Goal: Navigation & Orientation: Find specific page/section

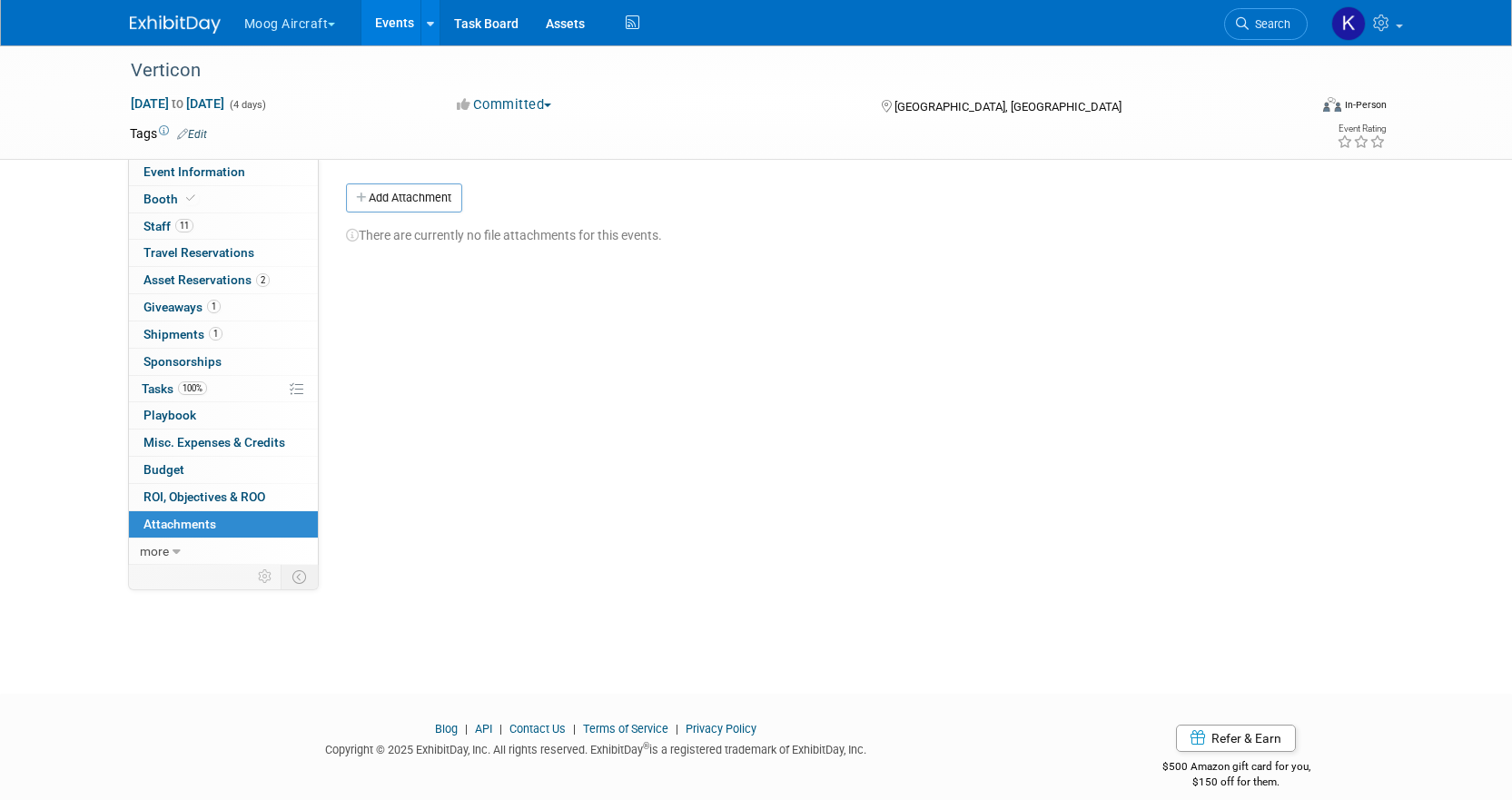
click at [392, 26] on link "Events" at bounding box center [395, 23] width 67 height 46
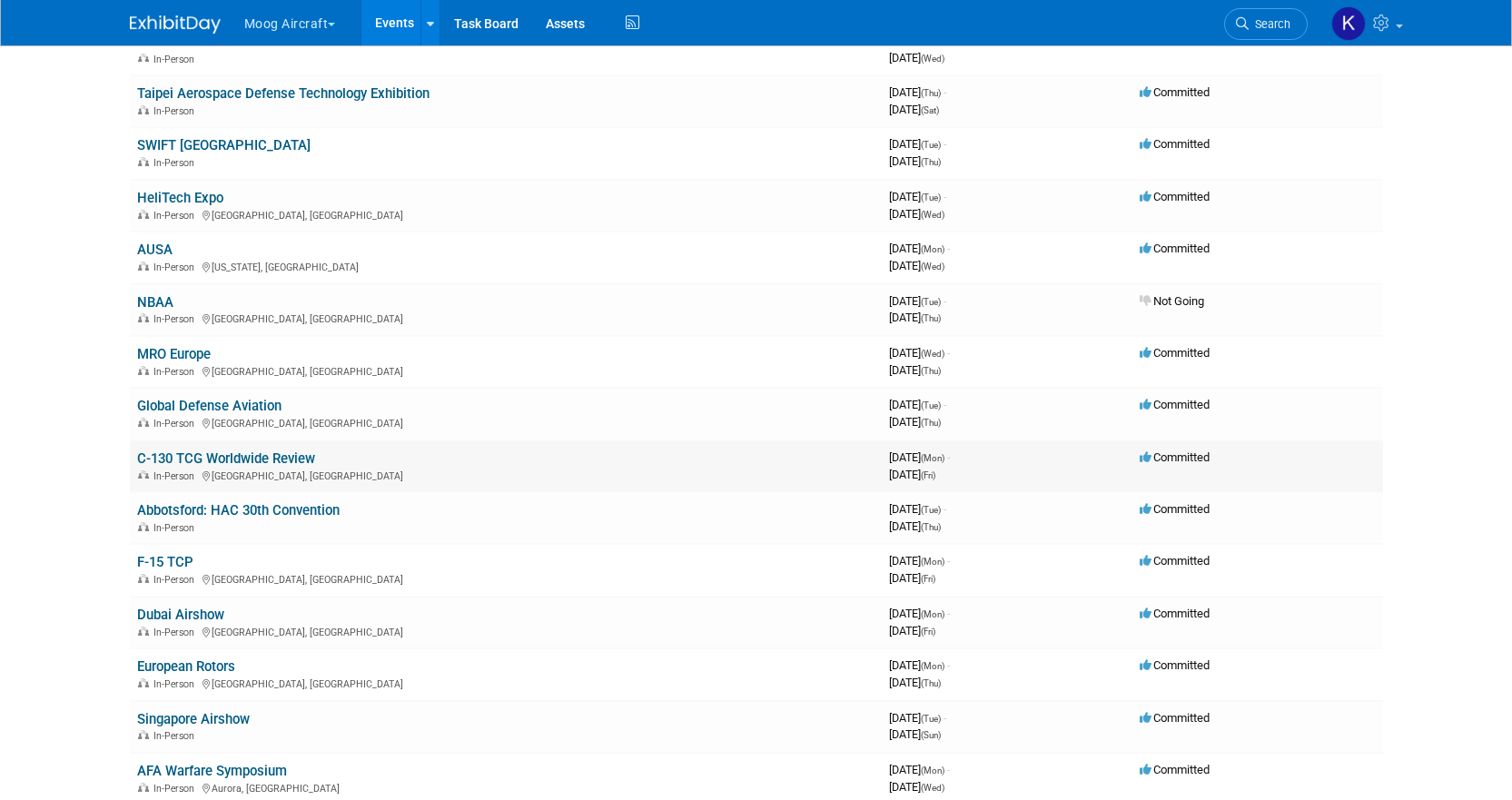
scroll to position [545, 0]
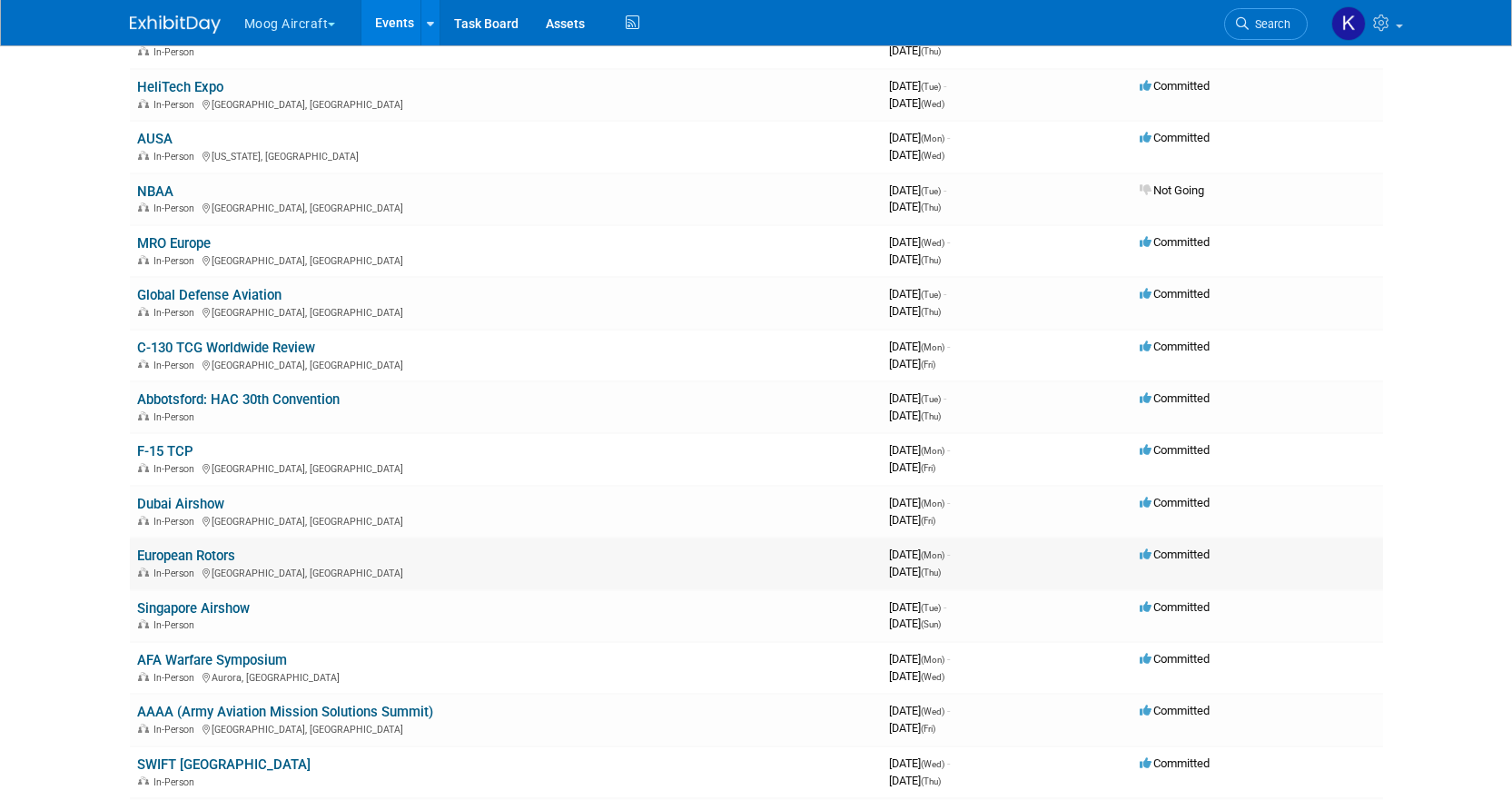
click at [191, 559] on link "European Rotors" at bounding box center [186, 555] width 98 height 16
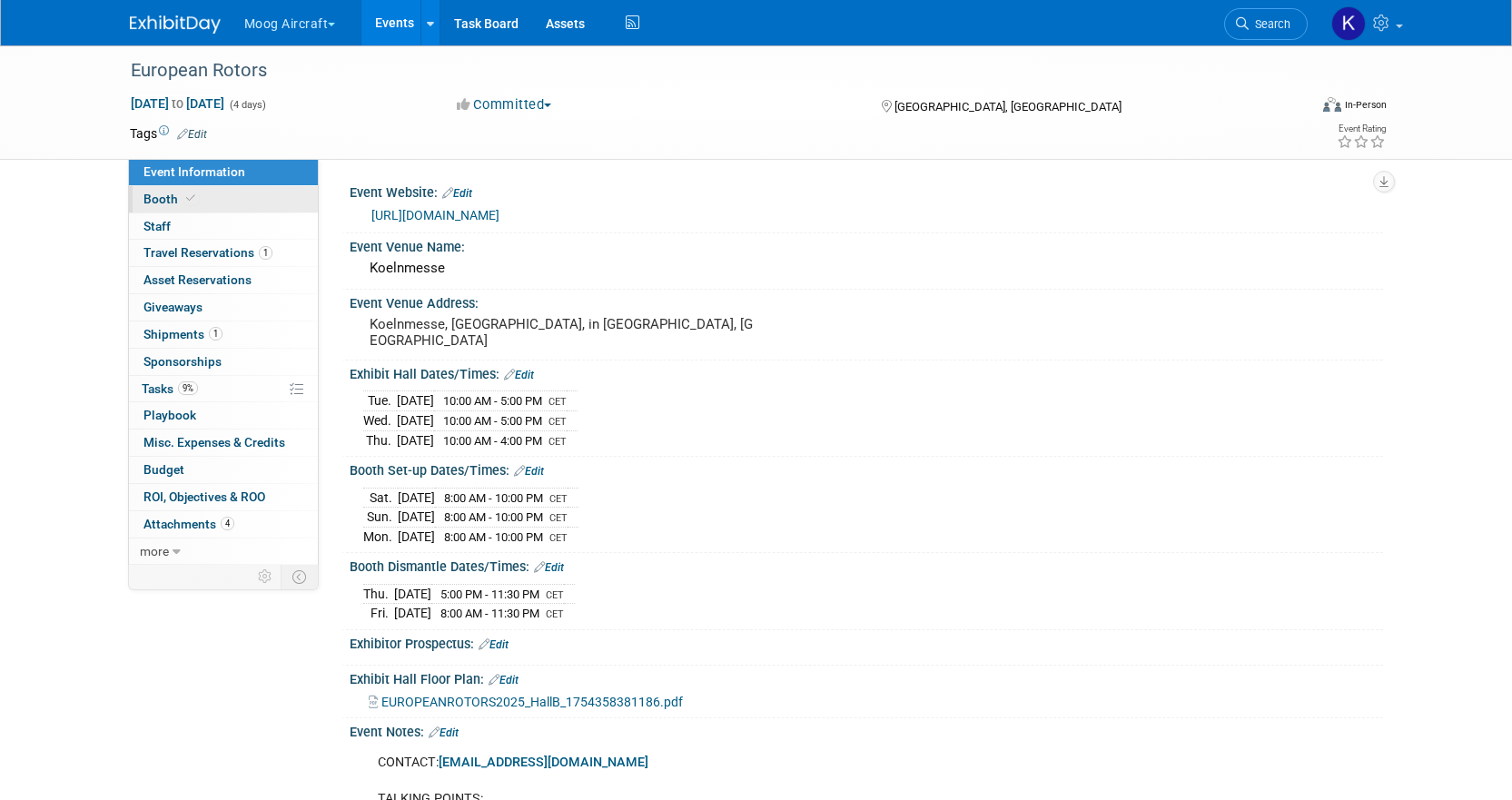
click at [179, 198] on span "Booth" at bounding box center [171, 198] width 56 height 15
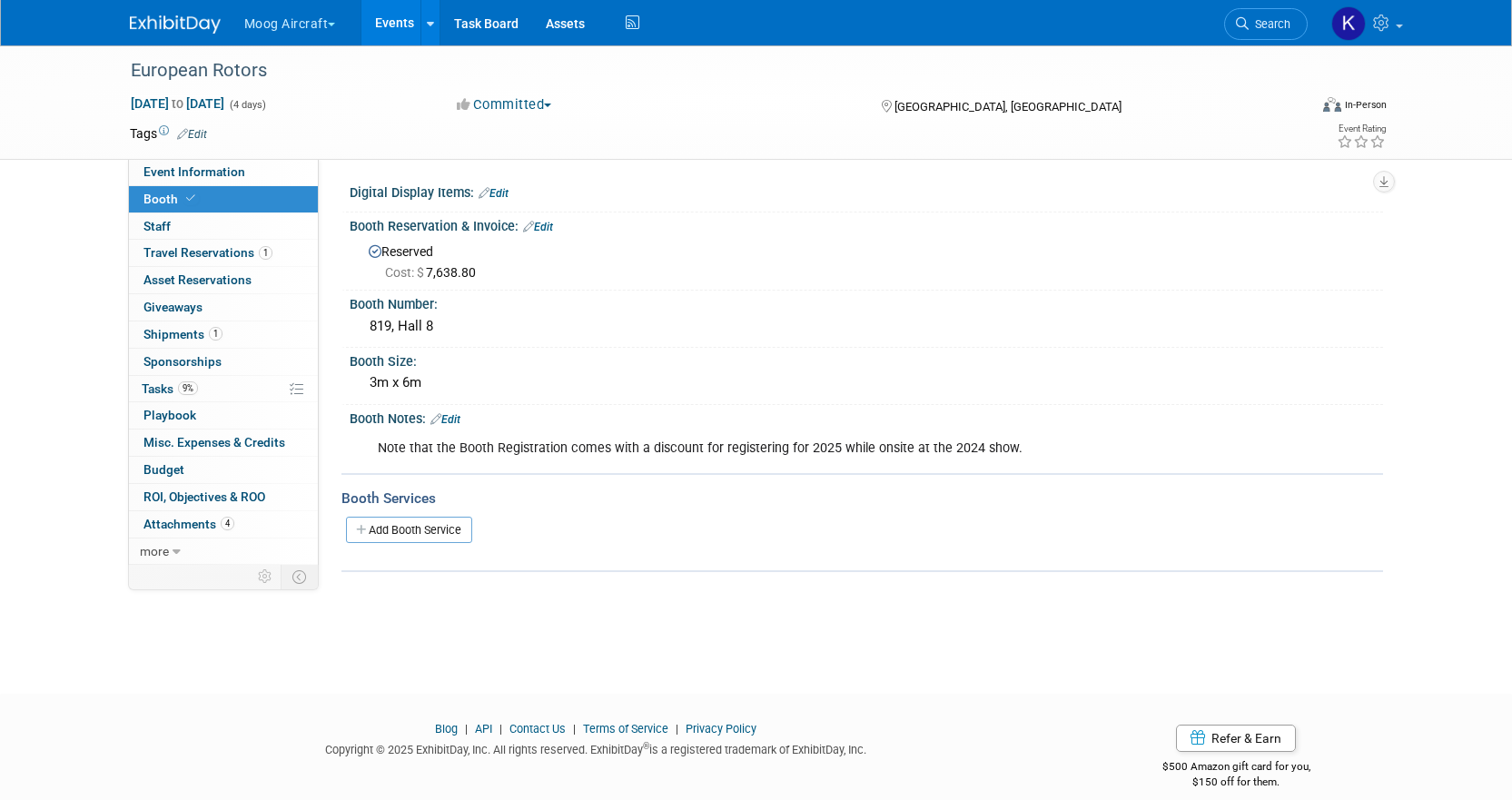
click at [402, 32] on link "Events" at bounding box center [395, 23] width 67 height 46
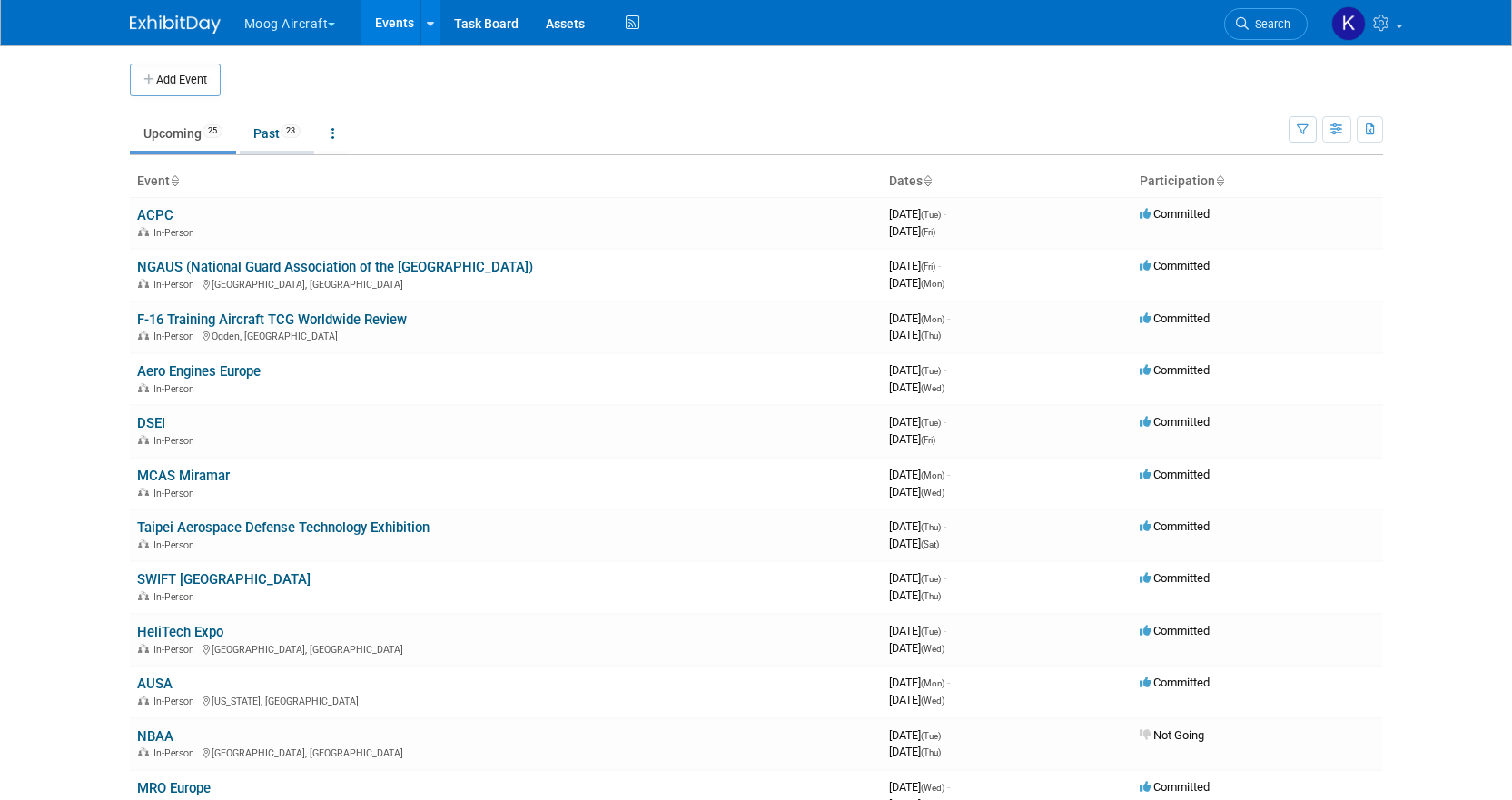
click at [278, 138] on link "Past 23" at bounding box center [277, 133] width 75 height 35
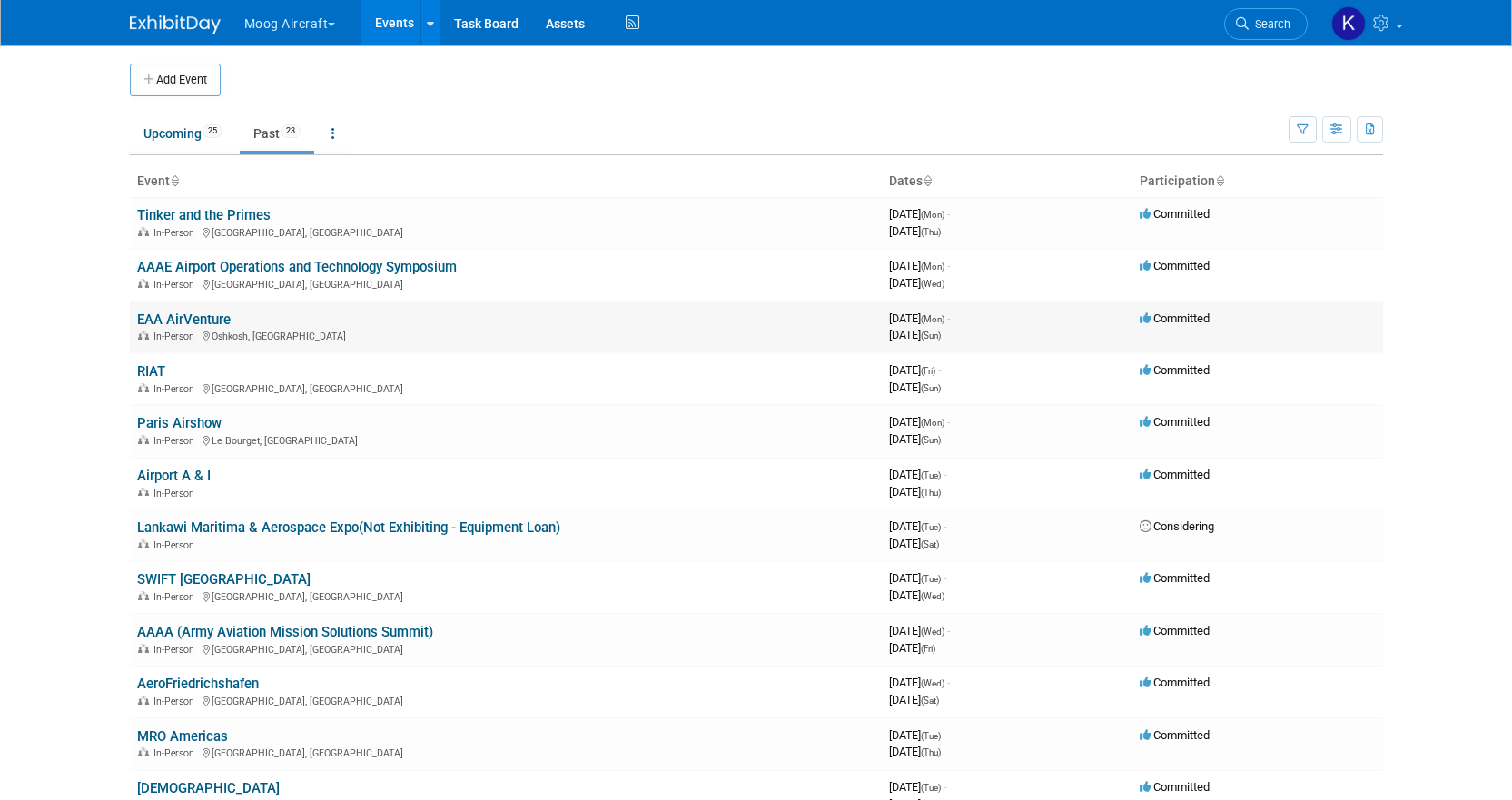
click at [187, 323] on link "EAA AirVenture" at bounding box center [184, 320] width 94 height 16
